Goal: Information Seeking & Learning: Learn about a topic

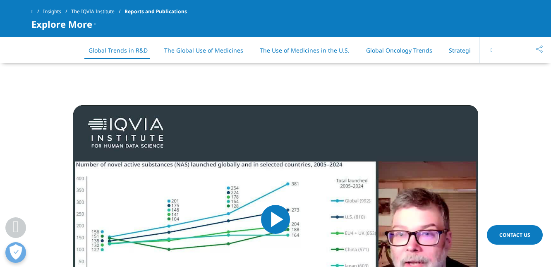
scroll to position [682, 0]
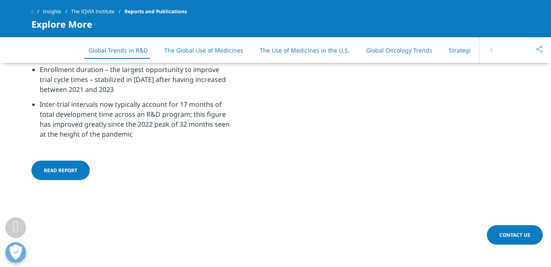
click at [65, 167] on span "Read report" at bounding box center [61, 170] width 34 height 7
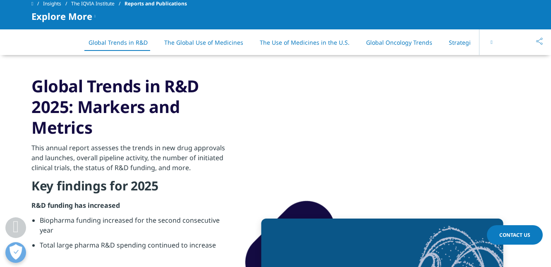
scroll to position [398, 0]
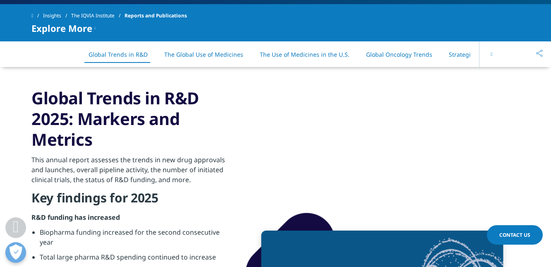
click at [218, 54] on link "The Global Use of Medicines" at bounding box center [203, 54] width 79 height 8
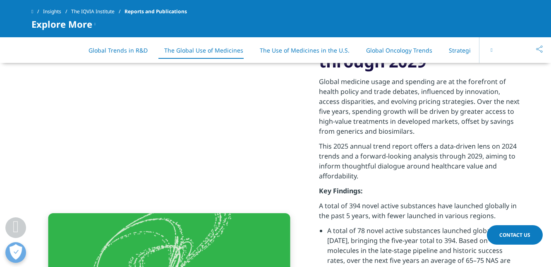
scroll to position [1394, 0]
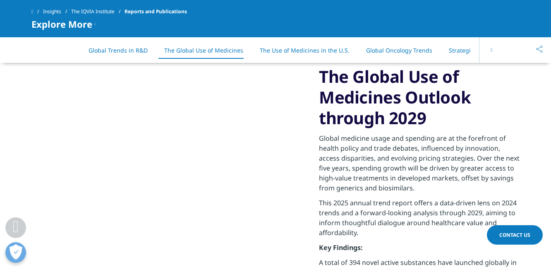
click at [489, 50] on button at bounding box center [491, 50] width 25 height 26
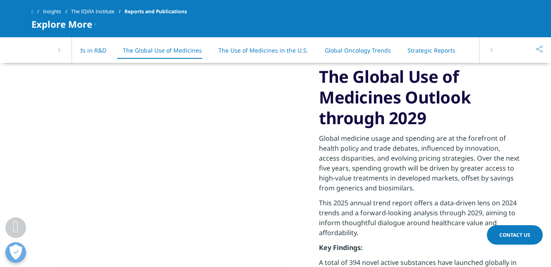
click at [489, 50] on button at bounding box center [491, 50] width 25 height 26
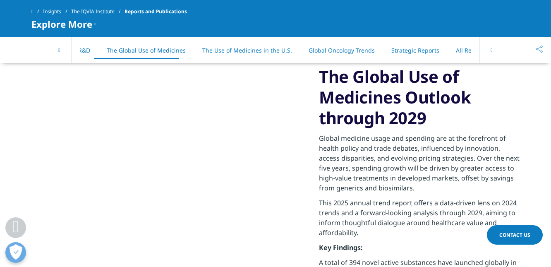
scroll to position [0, 71]
click at [489, 51] on div "On This Page Global Trends in R&D The Global Use of Medicines The Use of Medici…" at bounding box center [275, 50] width 488 height 26
click at [443, 48] on link "All Reports" at bounding box center [458, 50] width 30 height 8
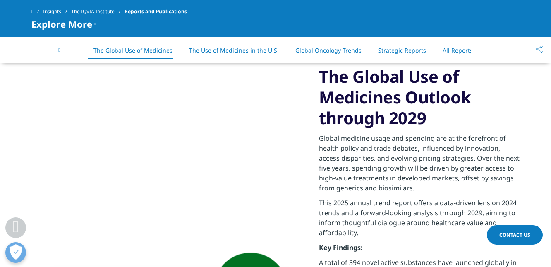
scroll to position [1757, 0]
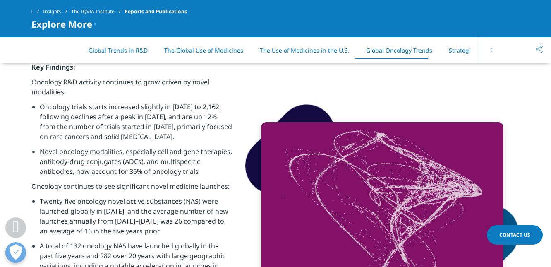
scroll to position [3314, 0]
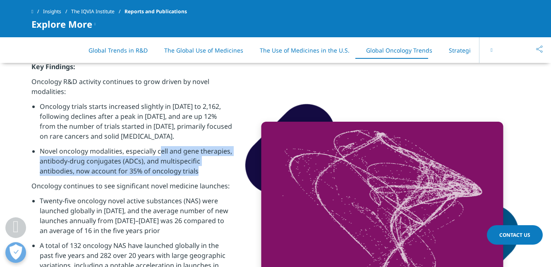
drag, startPoint x: 159, startPoint y: 151, endPoint x: 202, endPoint y: 167, distance: 45.8
click at [202, 167] on li "Novel oncology modalities, especially cell and gene therapies, antibody-drug co…" at bounding box center [136, 163] width 192 height 35
click at [205, 177] on li "Novel oncology modalities, especially cell and gene therapies, antibody-drug co…" at bounding box center [136, 163] width 192 height 35
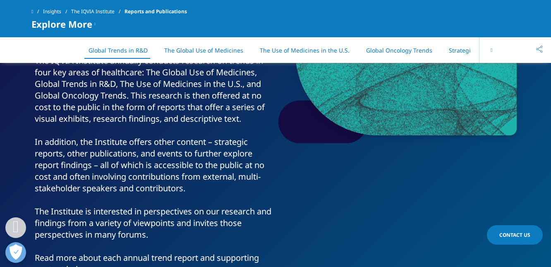
scroll to position [0, 0]
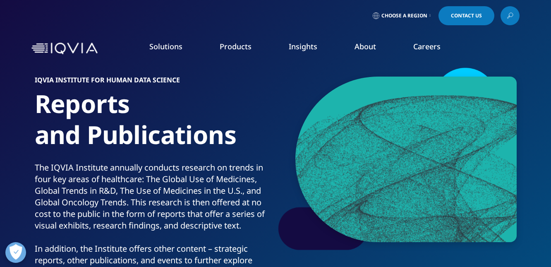
click at [514, 15] on link at bounding box center [510, 15] width 19 height 19
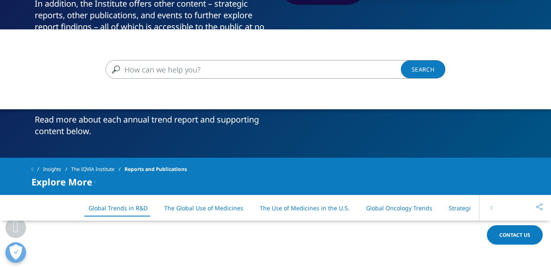
scroll to position [259, 0]
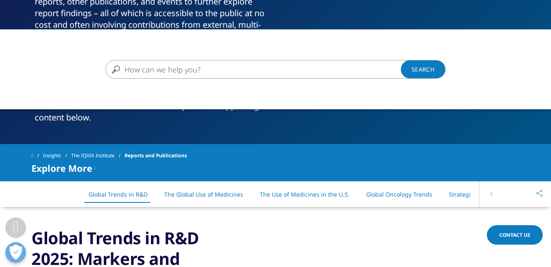
click at [307, 61] on input "Search" at bounding box center [263, 69] width 316 height 19
type input "ㅊ"
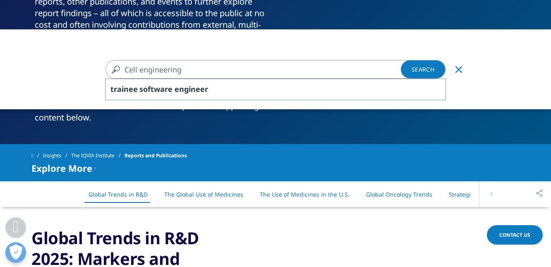
type input "Cell engineering"
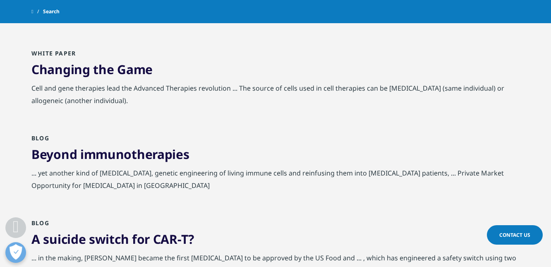
scroll to position [470, 0]
click at [141, 69] on link "Changing the Game" at bounding box center [91, 68] width 121 height 17
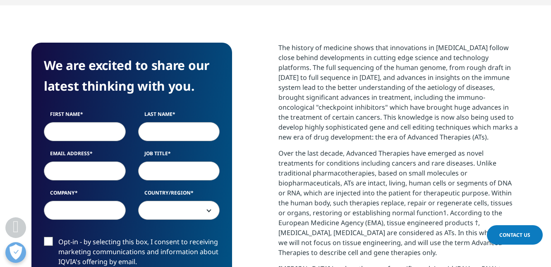
scroll to position [278, 0]
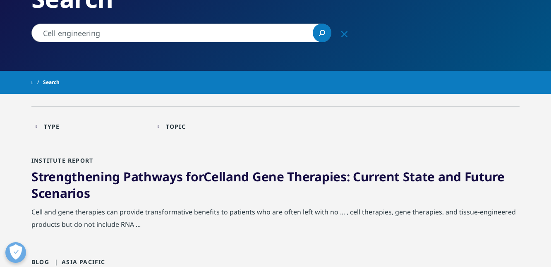
scroll to position [120, 0]
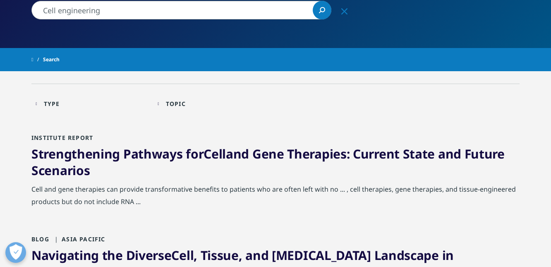
click at [177, 153] on link "Strengthening Pathways for Cell and Gene Therapies: Current State and Future Sc…" at bounding box center [267, 162] width 473 height 34
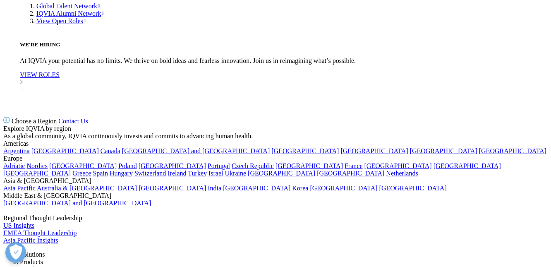
scroll to position [2731, 0]
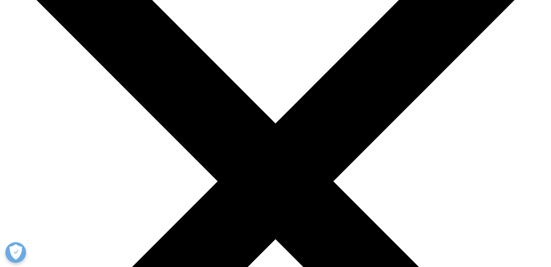
scroll to position [104, 0]
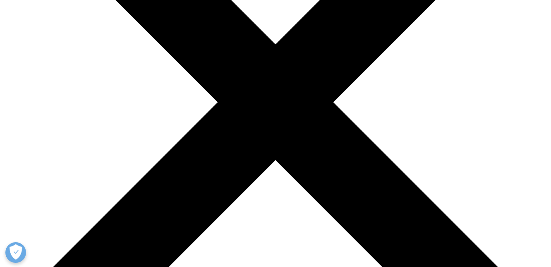
scroll to position [197, 0]
